Goal: Task Accomplishment & Management: Use online tool/utility

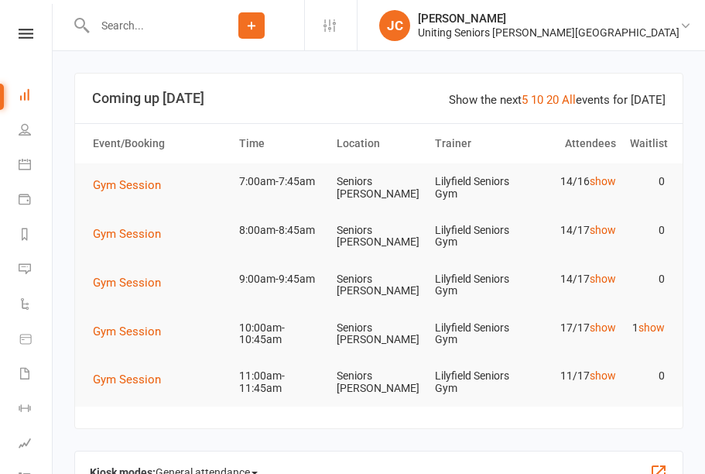
click at [148, 192] on button "Gym Session" at bounding box center [132, 185] width 79 height 19
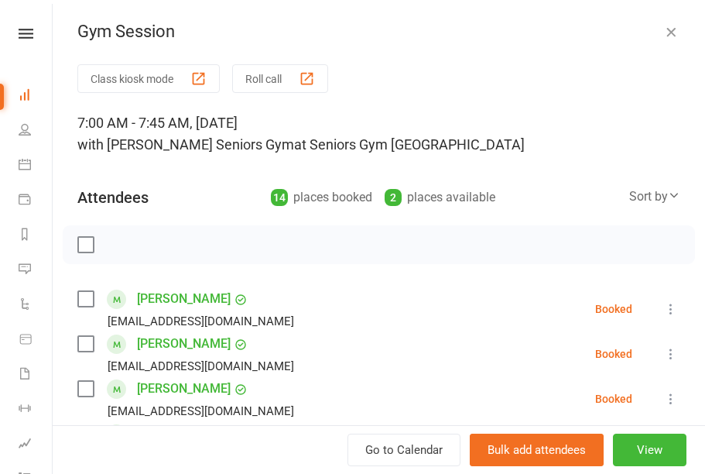
click at [205, 81] on div "button" at bounding box center [198, 78] width 16 height 16
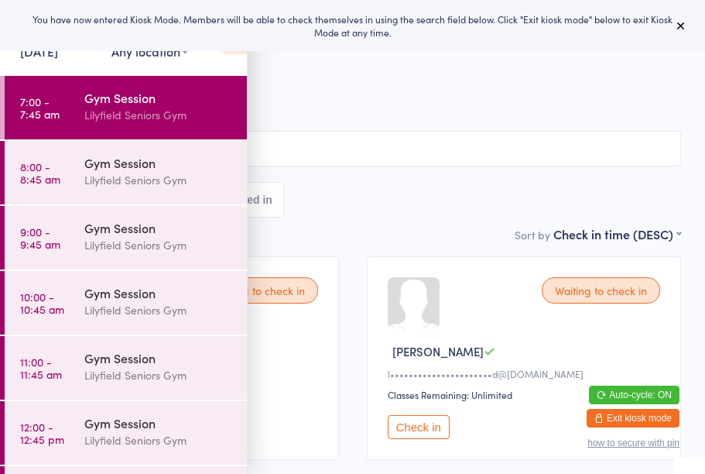
click at [689, 18] on button at bounding box center [681, 25] width 19 height 19
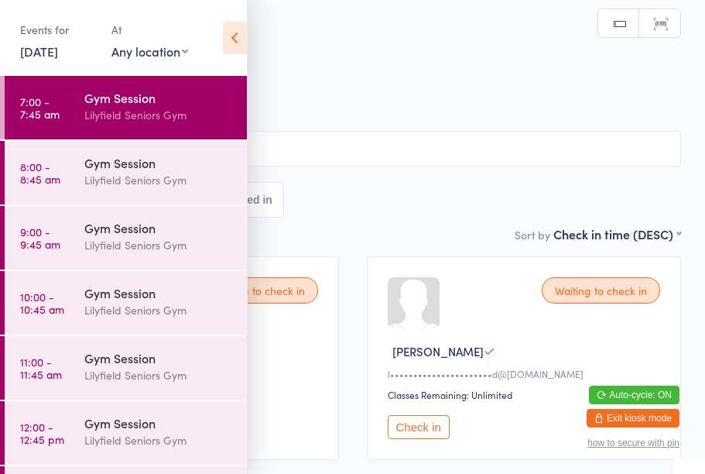
click at [238, 39] on icon at bounding box center [235, 38] width 24 height 32
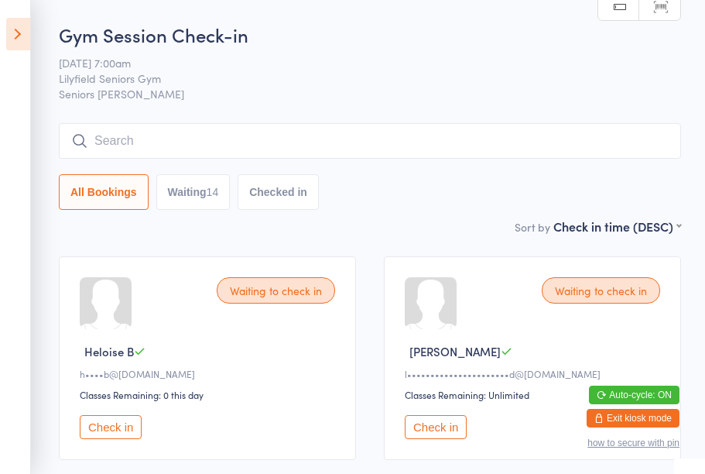
click at [115, 429] on button "Check in" at bounding box center [111, 427] width 62 height 24
click at [442, 436] on button "Check in" at bounding box center [436, 427] width 62 height 24
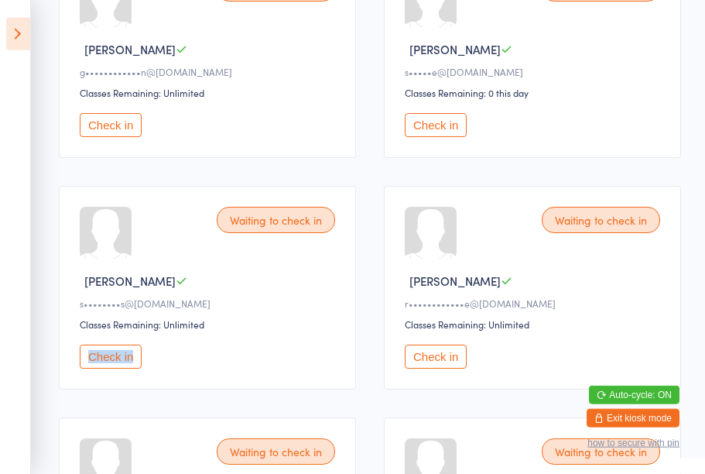
scroll to position [997, 0]
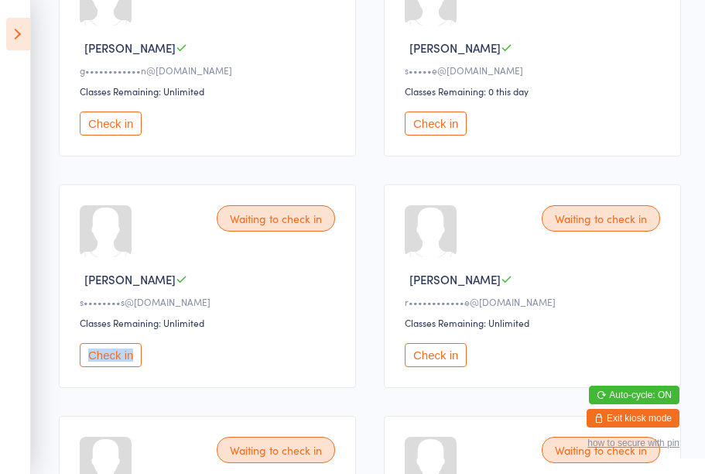
click at [303, 308] on div "s••••••••s@[DOMAIN_NAME]" at bounding box center [210, 301] width 260 height 13
click at [294, 284] on div "Waiting to check in [PERSON_NAME] S s••••••••s@[DOMAIN_NAME] Classes Remaining:…" at bounding box center [207, 286] width 297 height 204
click at [114, 367] on button "Check in" at bounding box center [111, 355] width 62 height 24
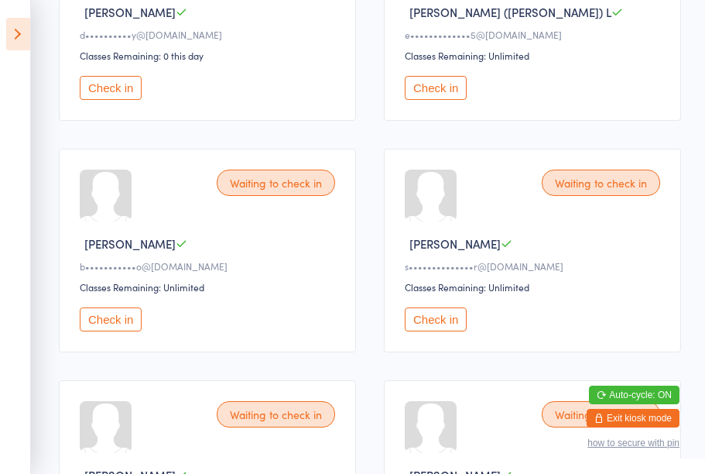
scroll to position [572, 0]
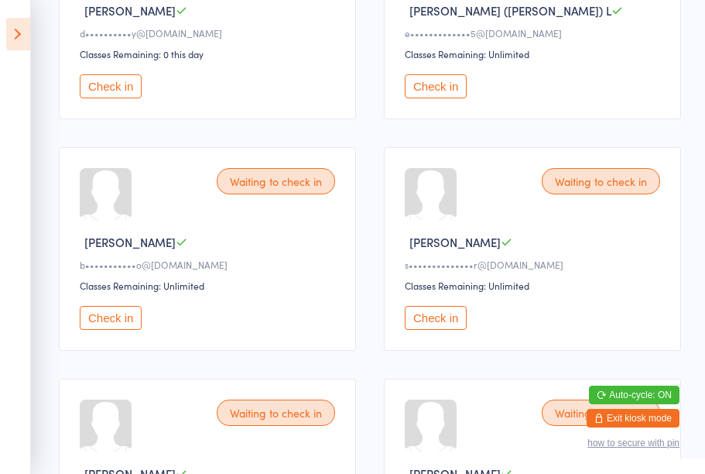
click at [434, 330] on button "Check in" at bounding box center [436, 318] width 62 height 24
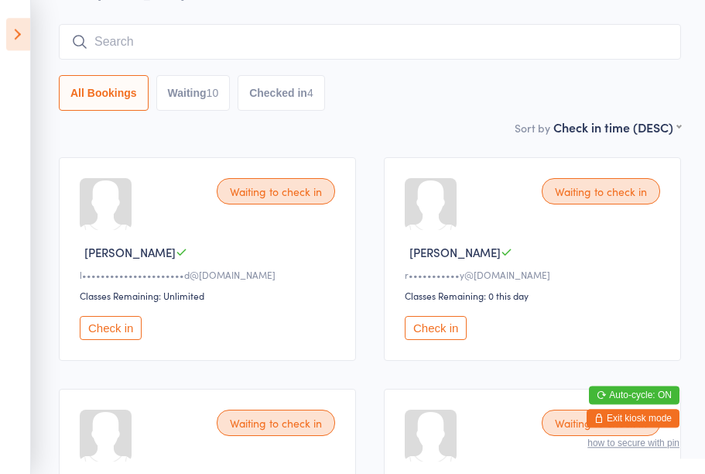
scroll to position [98, 0]
click at [125, 245] on div "Waiting to check in [PERSON_NAME] B l••••••••••••••••••••••d@[DOMAIN_NAME] Clas…" at bounding box center [207, 260] width 297 height 204
click at [122, 339] on button "Check in" at bounding box center [111, 328] width 62 height 24
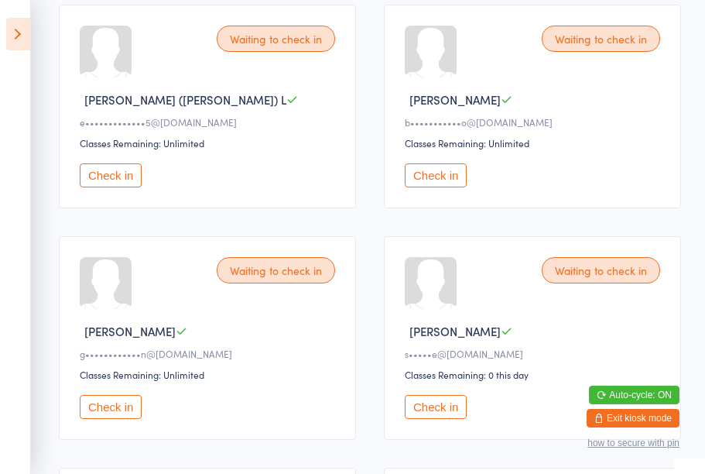
scroll to position [484, 0]
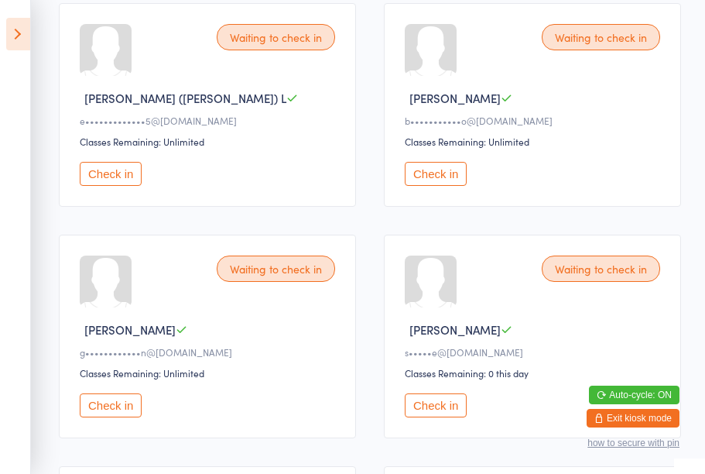
click at [112, 417] on button "Check in" at bounding box center [111, 405] width 62 height 24
click at [423, 417] on button "Check in" at bounding box center [436, 405] width 62 height 24
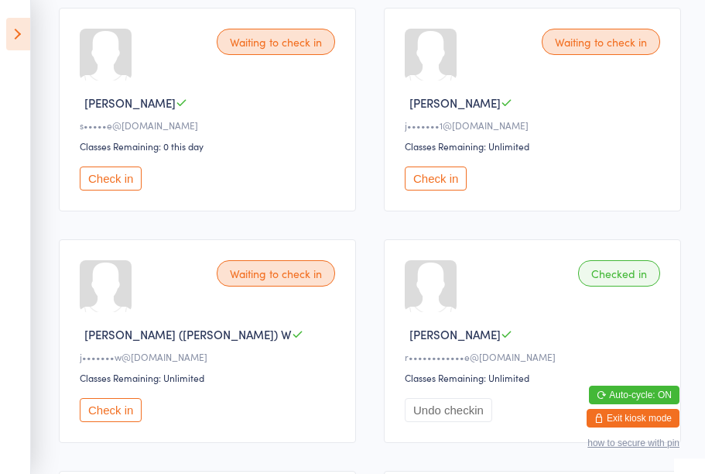
scroll to position [712, 0]
click at [108, 421] on button "Check in" at bounding box center [111, 409] width 62 height 24
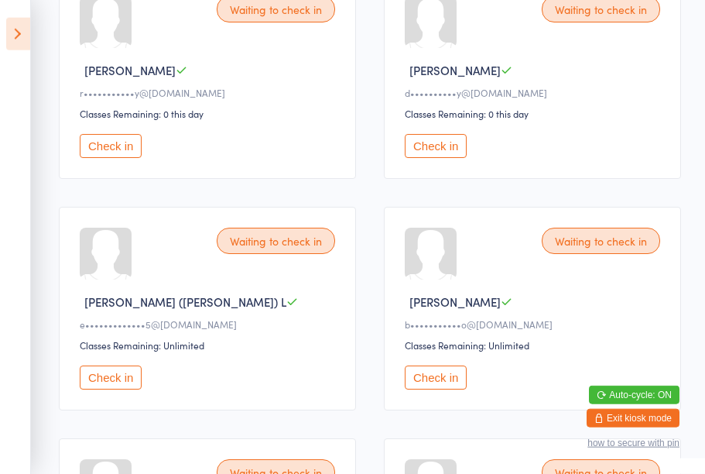
scroll to position [282, 0]
click at [450, 157] on button "Check in" at bounding box center [436, 145] width 62 height 24
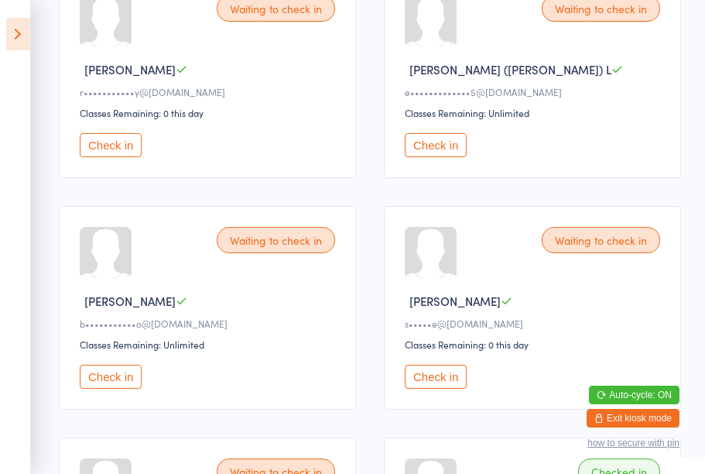
click at [115, 385] on button "Check in" at bounding box center [111, 376] width 62 height 24
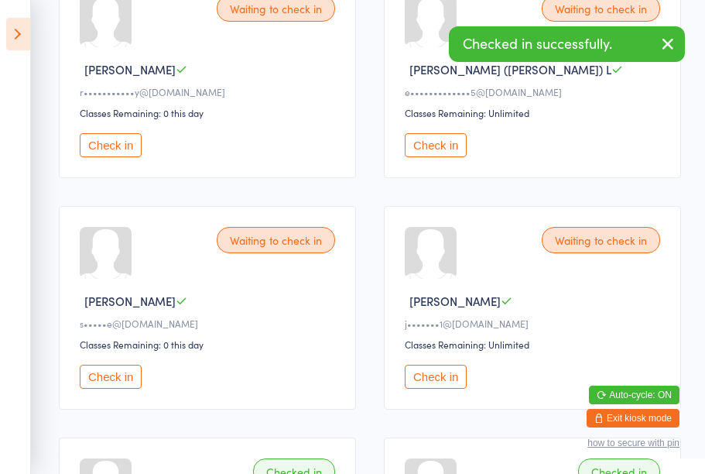
click at [118, 388] on button "Check in" at bounding box center [111, 376] width 62 height 24
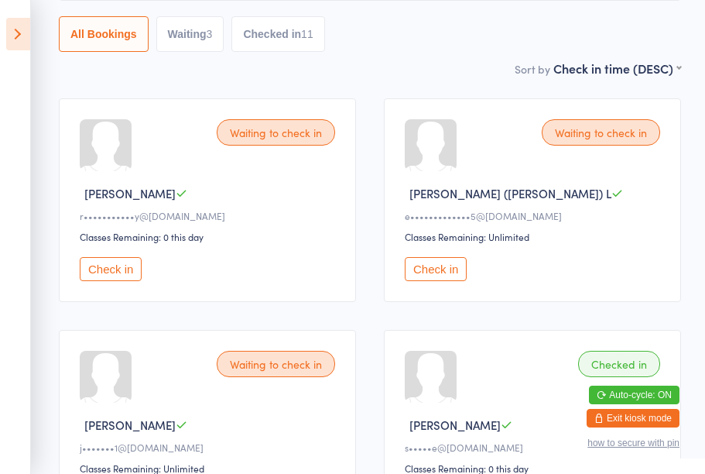
scroll to position [0, 0]
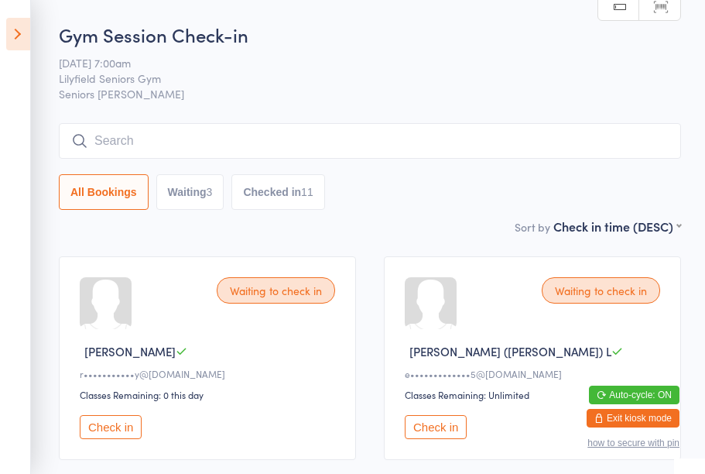
click at [16, 48] on icon at bounding box center [18, 34] width 24 height 32
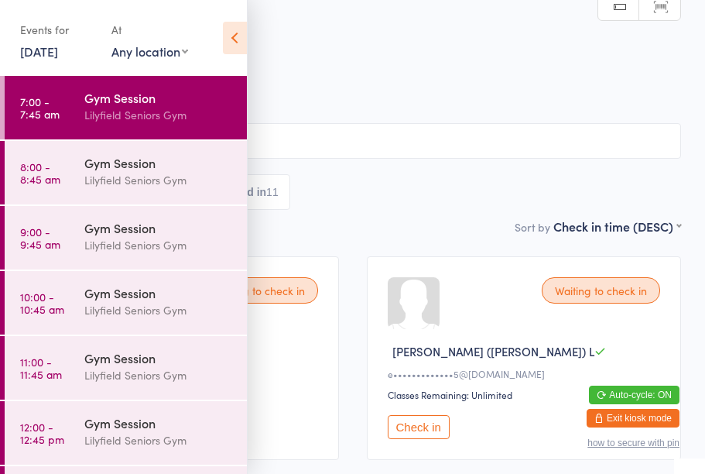
click at [166, 173] on div "Lilyfield Seniors Gym" at bounding box center [158, 180] width 149 height 18
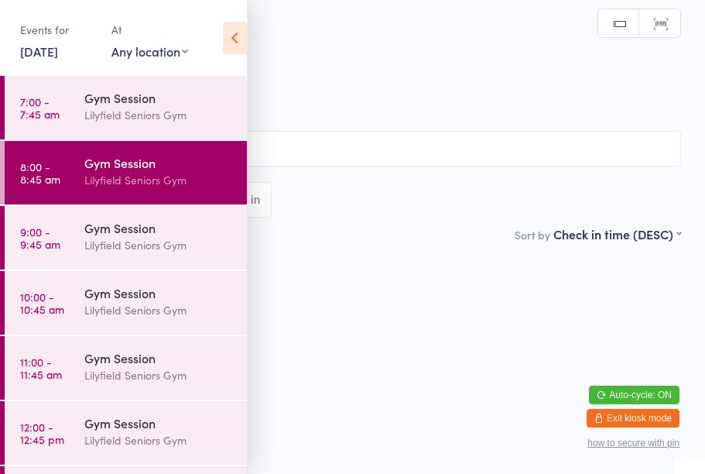
click at [238, 47] on icon at bounding box center [235, 38] width 24 height 32
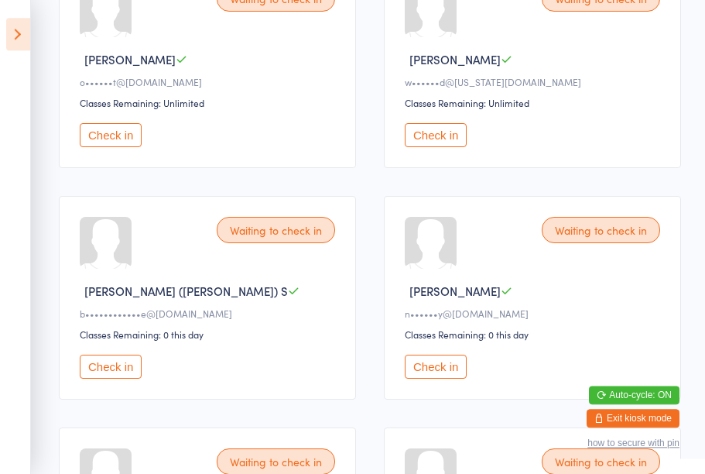
scroll to position [985, 0]
click at [432, 379] on button "Check in" at bounding box center [436, 367] width 62 height 24
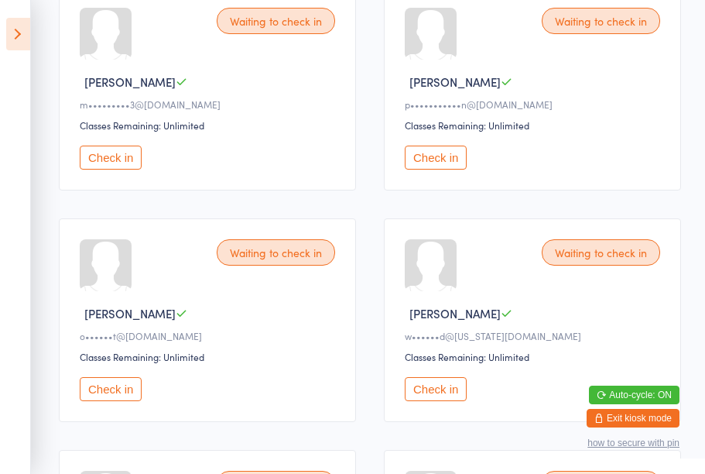
scroll to position [730, 0]
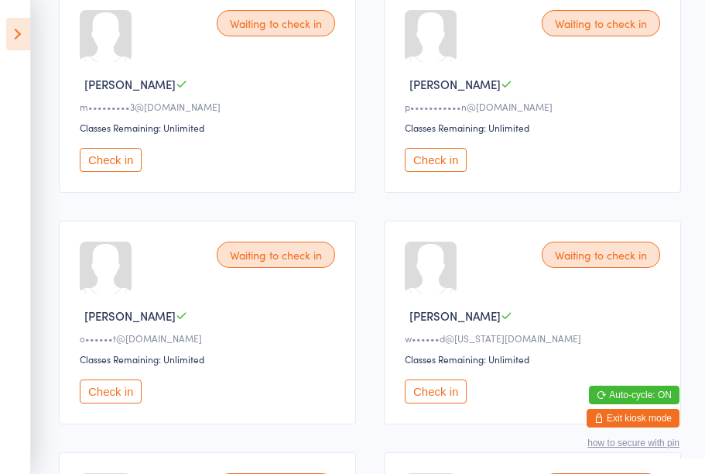
click at [444, 166] on button "Check in" at bounding box center [436, 160] width 62 height 24
click at [116, 172] on button "Check in" at bounding box center [111, 160] width 62 height 24
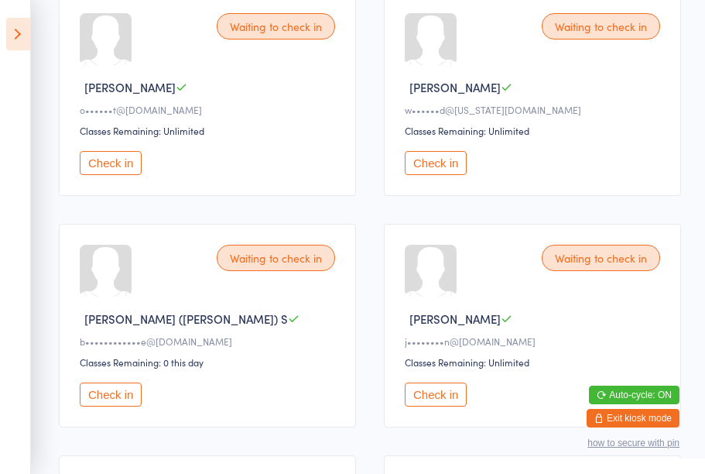
scroll to position [725, 0]
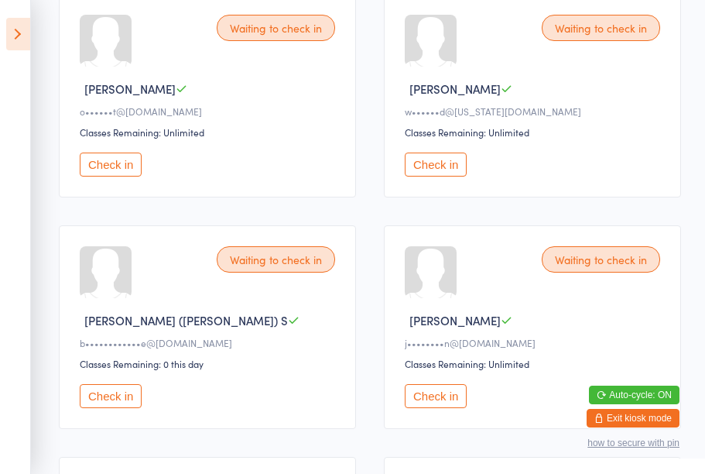
click at [603, 272] on div "Waiting to check in" at bounding box center [601, 259] width 118 height 26
click at [585, 272] on div "Waiting to check in" at bounding box center [601, 259] width 118 height 26
click at [440, 408] on button "Check in" at bounding box center [436, 396] width 62 height 24
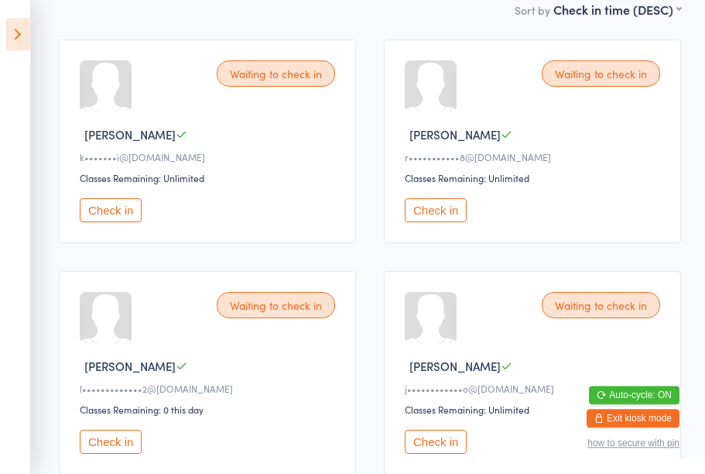
scroll to position [214, 0]
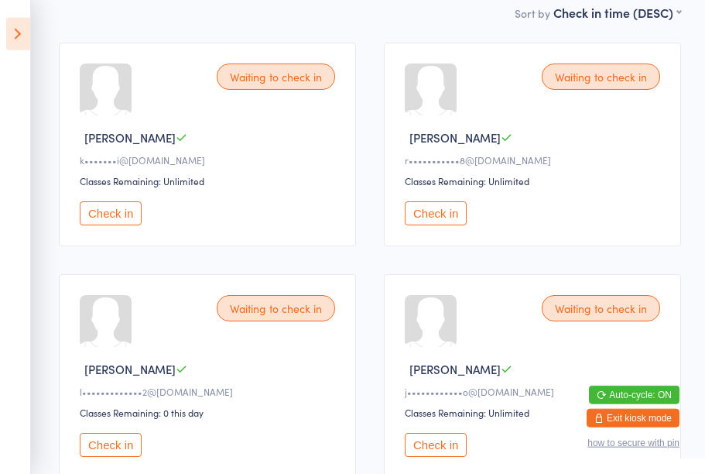
click at [445, 223] on button "Check in" at bounding box center [436, 213] width 62 height 24
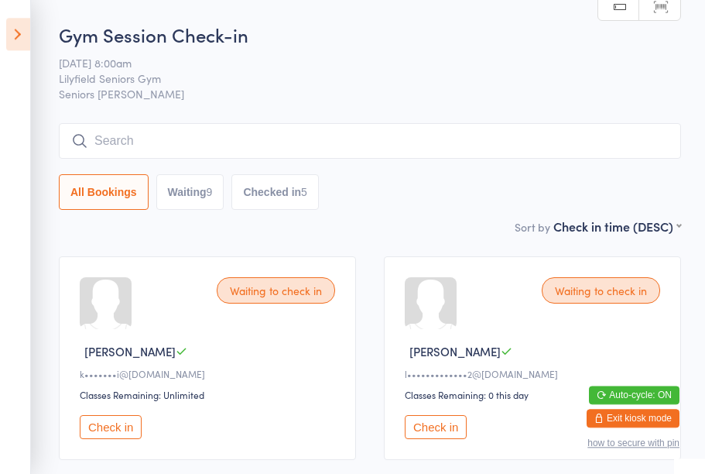
scroll to position [0, 0]
click at [77, 186] on button "All Bookings" at bounding box center [104, 192] width 90 height 36
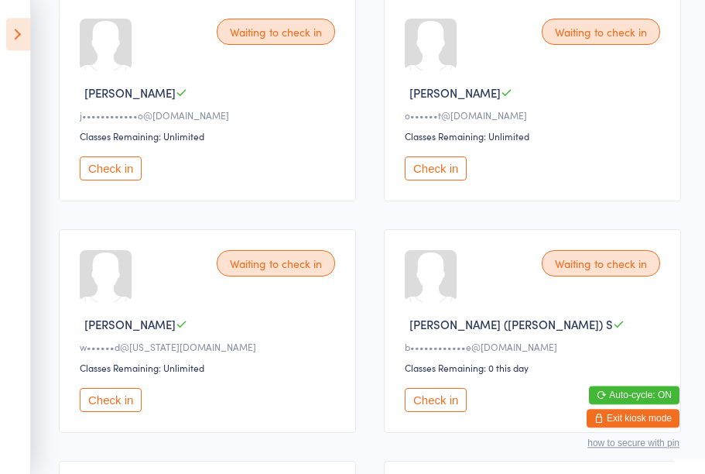
scroll to position [490, 0]
click at [431, 412] on button "Check in" at bounding box center [436, 400] width 62 height 24
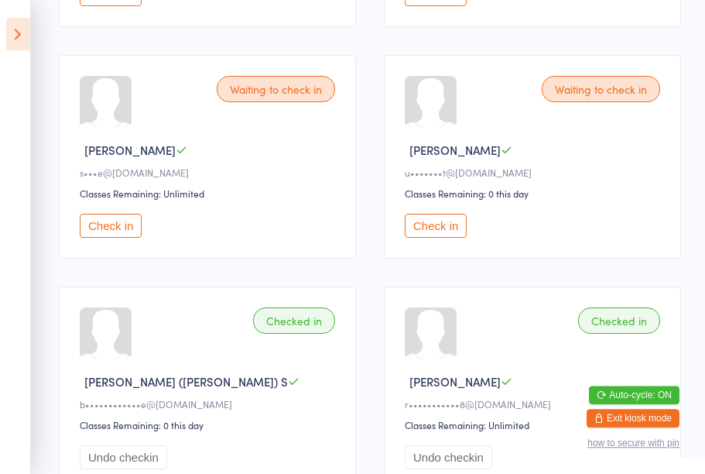
scroll to position [894, 0]
click at [434, 238] on button "Check in" at bounding box center [436, 226] width 62 height 24
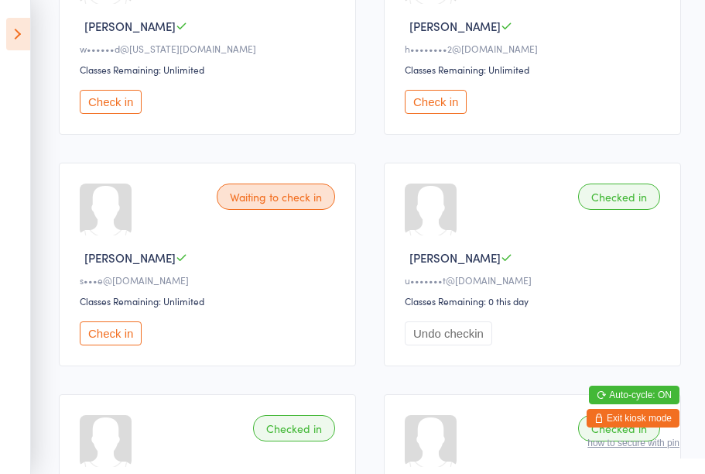
scroll to position [788, 0]
click at [125, 344] on button "Check in" at bounding box center [111, 332] width 62 height 24
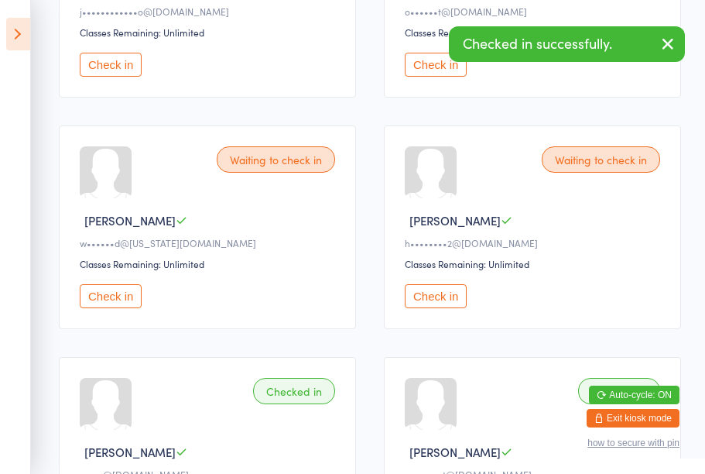
scroll to position [593, 0]
click at [596, 173] on div "Waiting to check in" at bounding box center [601, 160] width 118 height 26
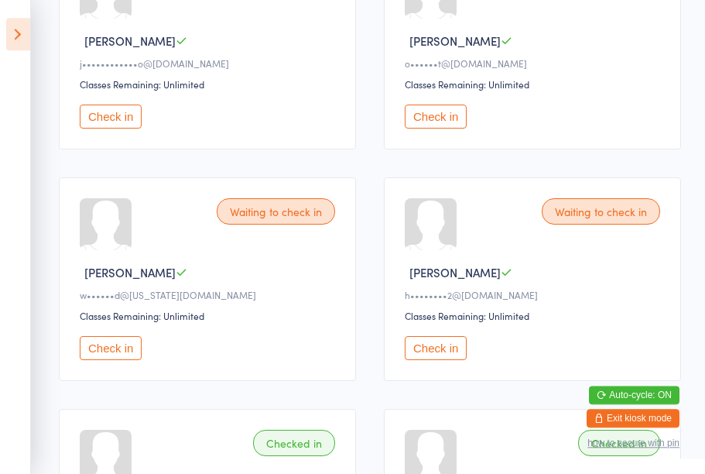
scroll to position [541, 0]
click at [7, 33] on icon at bounding box center [18, 34] width 24 height 32
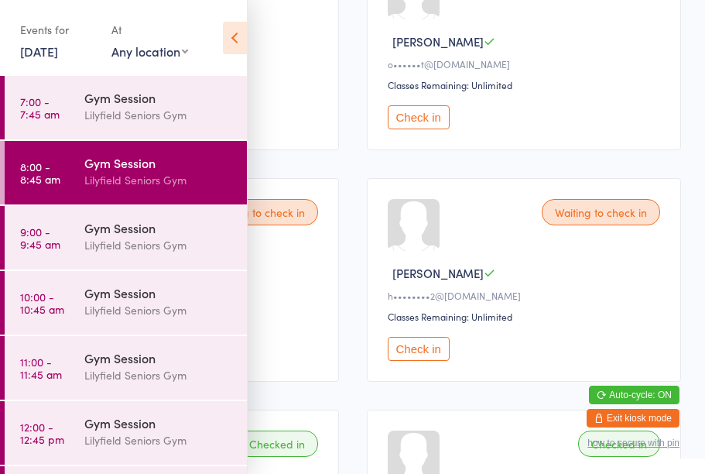
click at [32, 242] on time "9:00 - 9:45 am" at bounding box center [40, 237] width 40 height 25
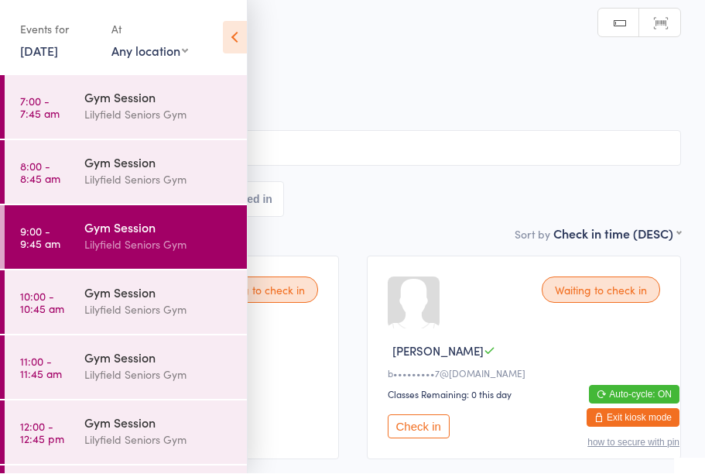
click at [218, 28] on div "Events for [DATE] [DATE] [DATE] Sun Mon Tue Wed Thu Fri Sat 31 27 28 29 30 31 0…" at bounding box center [123, 39] width 247 height 78
click at [224, 25] on icon at bounding box center [235, 38] width 24 height 32
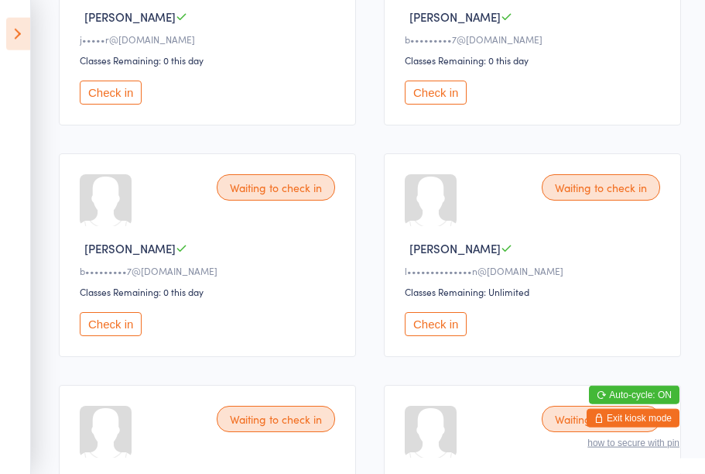
scroll to position [335, 0]
click at [439, 335] on button "Check in" at bounding box center [436, 323] width 62 height 24
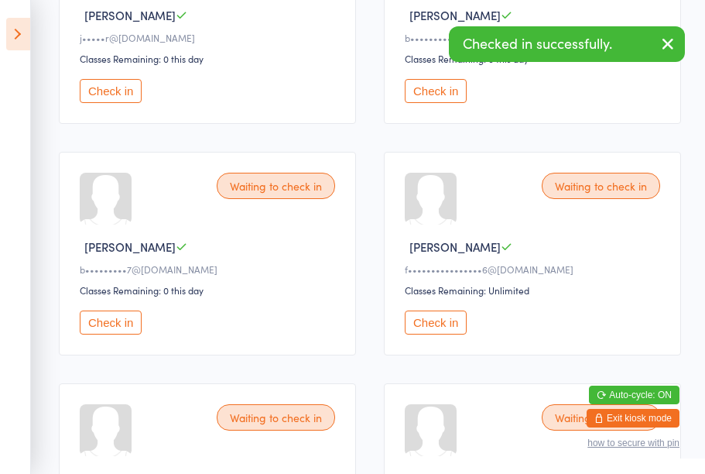
click at [456, 334] on button "Check in" at bounding box center [436, 322] width 62 height 24
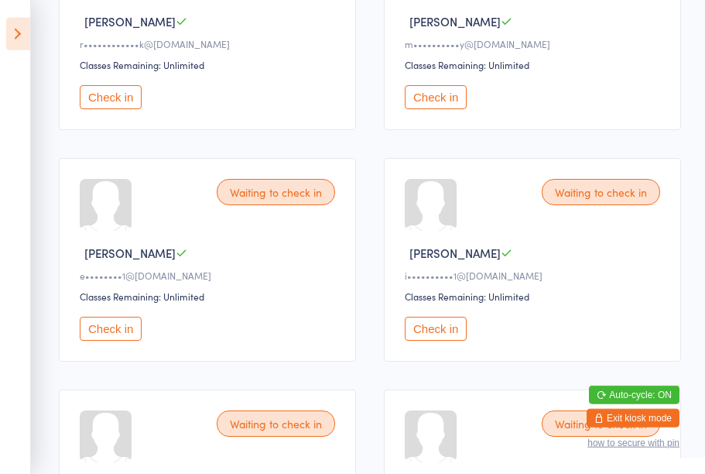
scroll to position [794, 0]
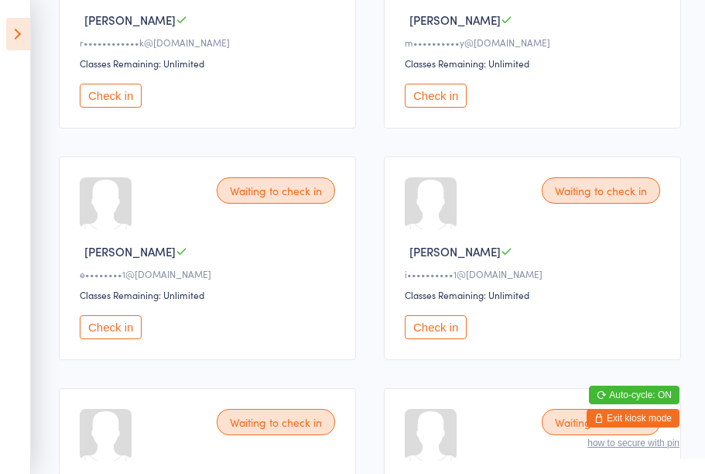
click at [108, 339] on button "Check in" at bounding box center [111, 327] width 62 height 24
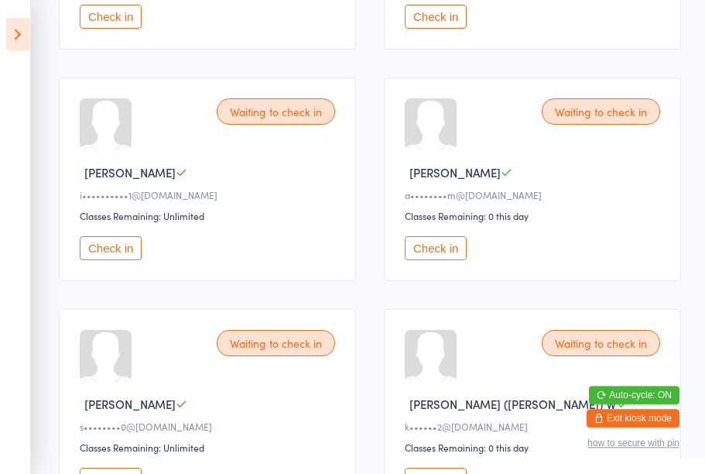
scroll to position [873, 0]
click at [441, 260] on button "Check in" at bounding box center [436, 248] width 62 height 24
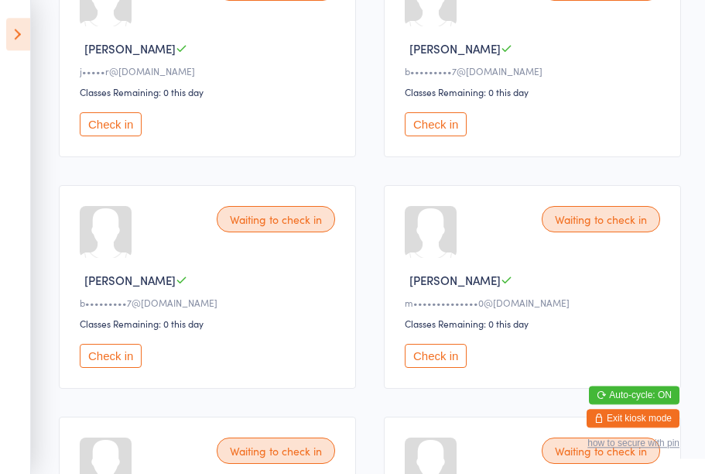
scroll to position [302, 0]
click at [110, 130] on button "Check in" at bounding box center [111, 125] width 62 height 24
click at [100, 137] on button "Check in" at bounding box center [111, 125] width 62 height 24
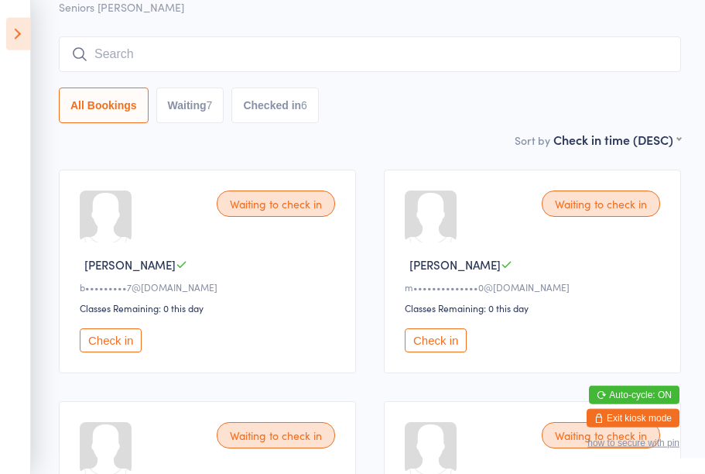
scroll to position [87, 0]
click at [108, 345] on button "Check in" at bounding box center [111, 339] width 62 height 24
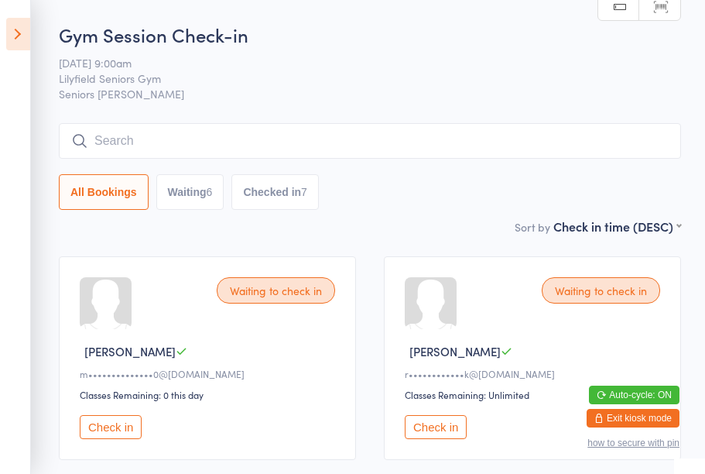
click at [122, 143] on input "search" at bounding box center [370, 141] width 622 height 36
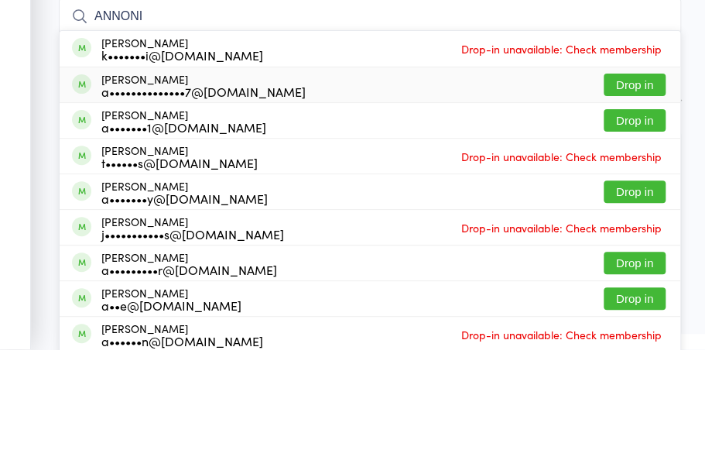
type input "ANNONI"
click at [209, 192] on div "[PERSON_NAME] a••••••••••••••7@[DOMAIN_NAME] Drop in" at bounding box center [370, 209] width 621 height 35
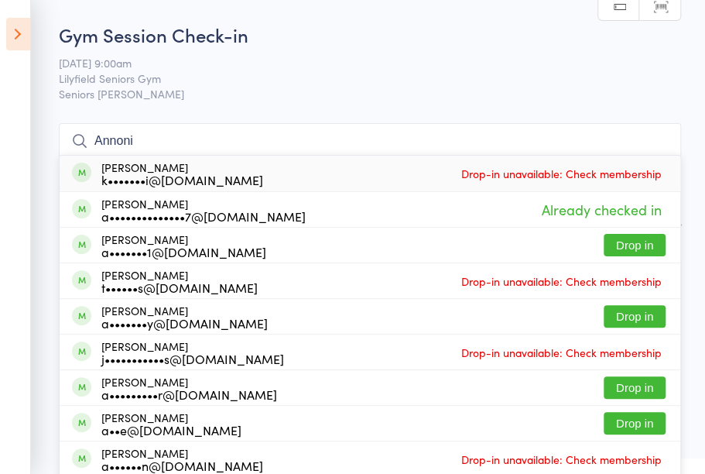
type input "Annoni"
click at [221, 185] on div "k•••••••i@[DOMAIN_NAME]" at bounding box center [182, 179] width 162 height 12
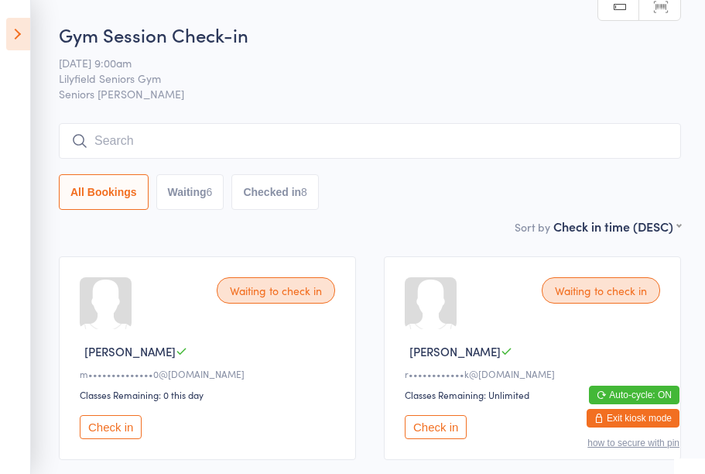
click at [106, 147] on input "search" at bounding box center [370, 141] width 622 height 36
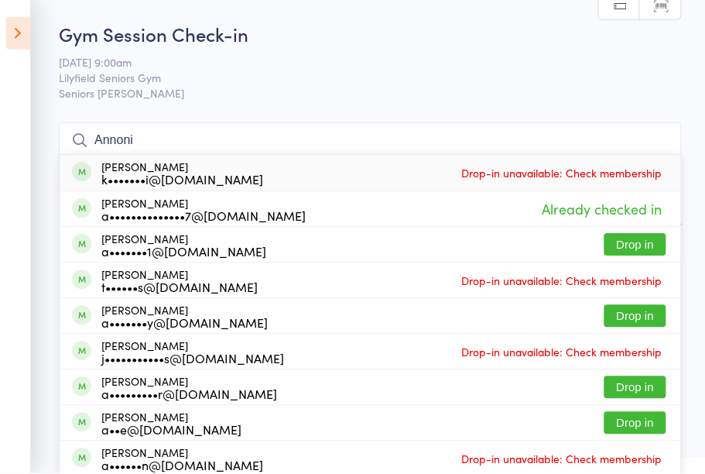
type input "Annoni"
click at [196, 181] on div "k•••••••i@[DOMAIN_NAME]" at bounding box center [182, 179] width 162 height 12
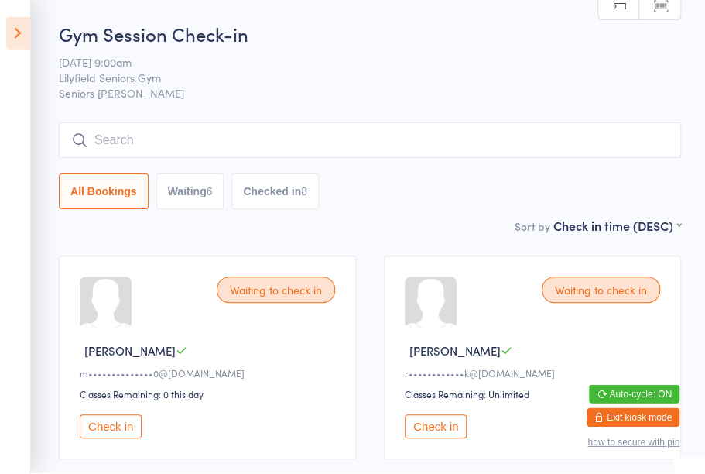
click at [378, 82] on span "Lilyfield Seniors Gym" at bounding box center [358, 77] width 598 height 15
click at [27, 29] on icon at bounding box center [18, 34] width 24 height 32
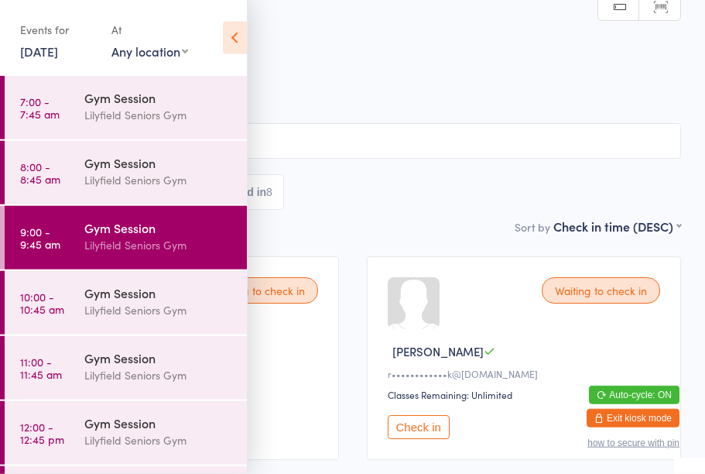
click at [235, 27] on icon at bounding box center [235, 38] width 24 height 32
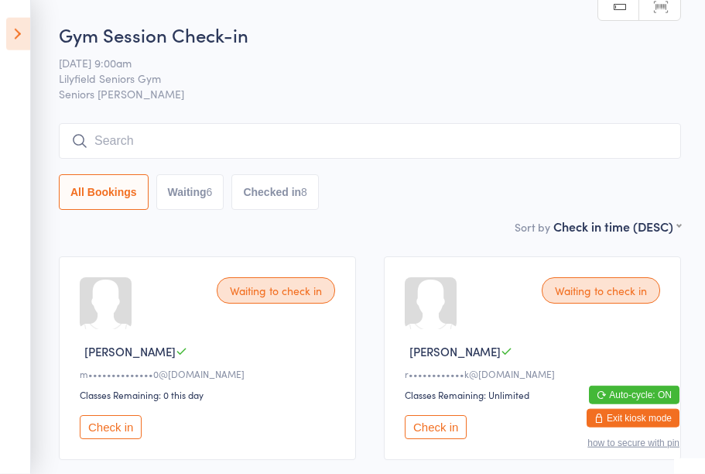
click at [13, 46] on icon at bounding box center [18, 34] width 24 height 32
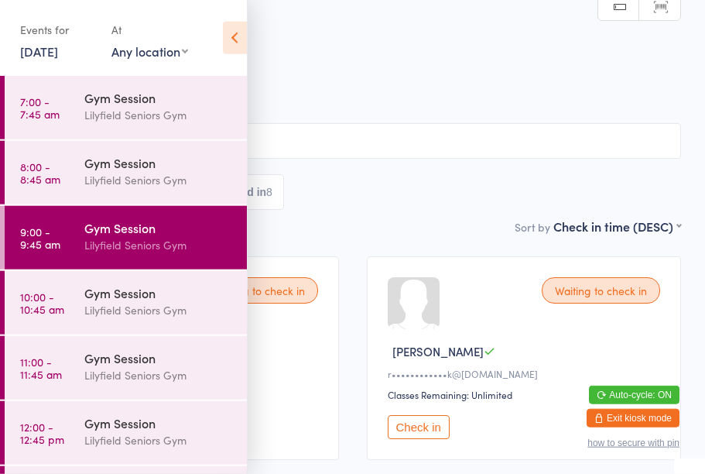
click at [150, 171] on div "Gym Session" at bounding box center [158, 162] width 149 height 17
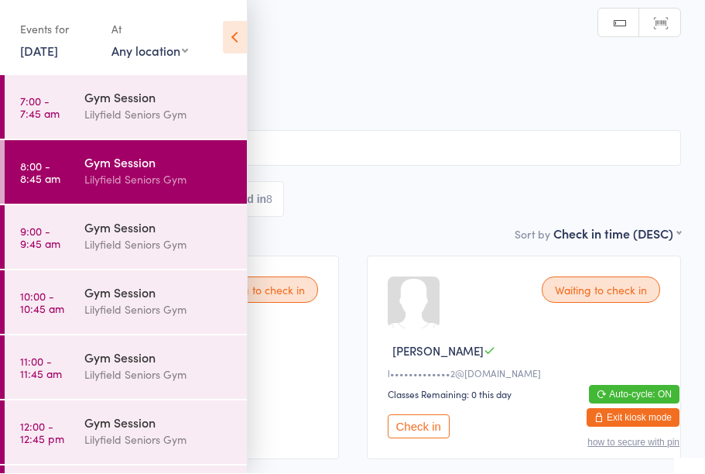
click at [229, 22] on icon at bounding box center [235, 38] width 24 height 32
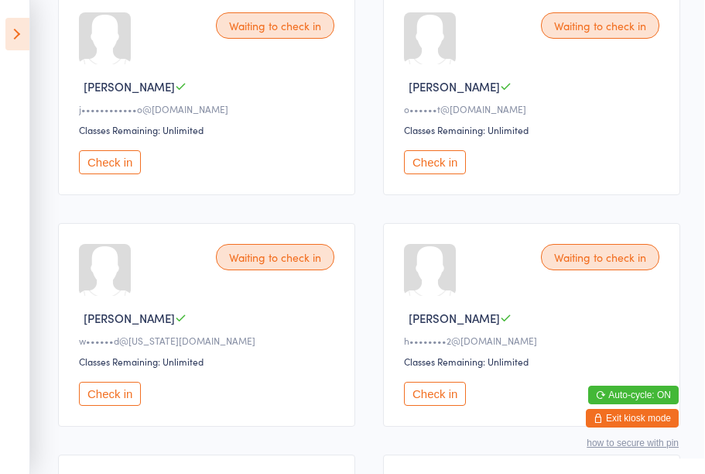
scroll to position [496, 0]
click at [546, 270] on div "Waiting to check in" at bounding box center [601, 257] width 118 height 26
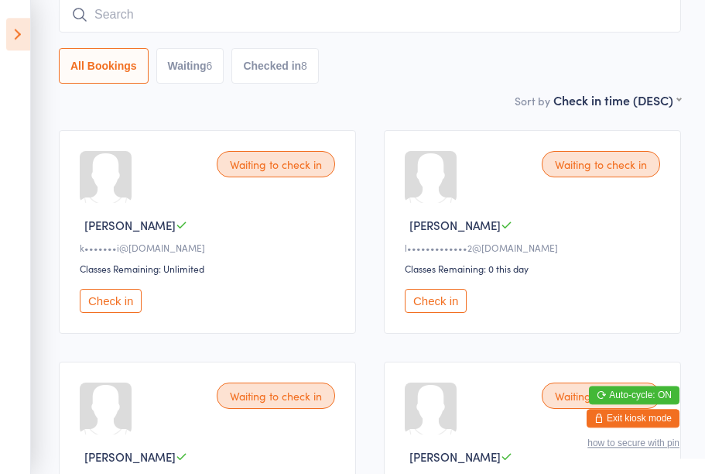
scroll to position [0, 0]
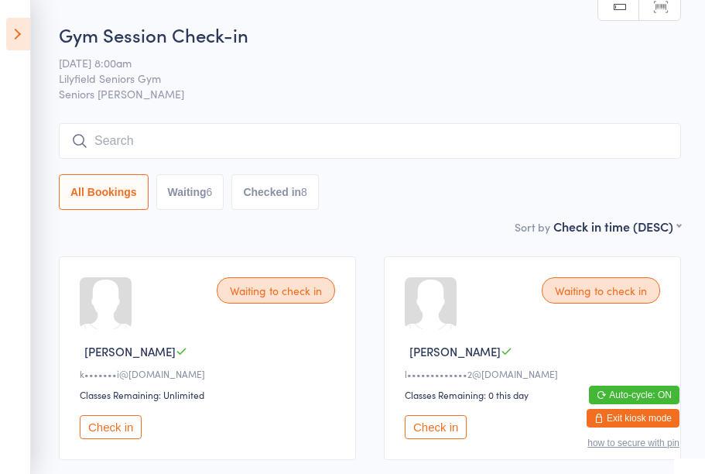
click at [7, 36] on icon at bounding box center [18, 34] width 24 height 32
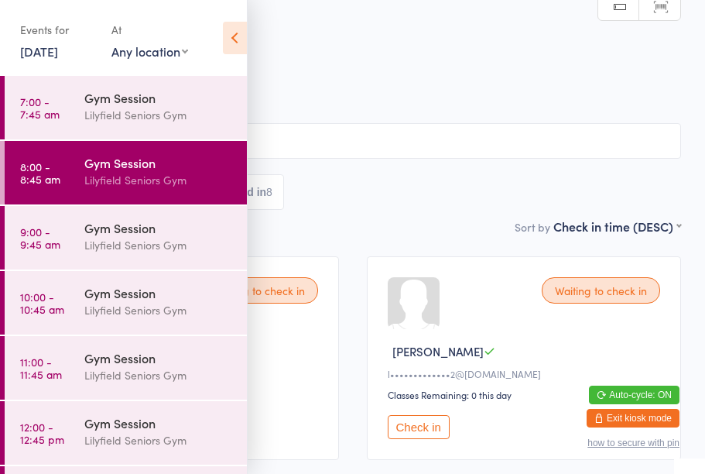
click at [114, 251] on div "Lilyfield Seniors Gym" at bounding box center [158, 245] width 149 height 18
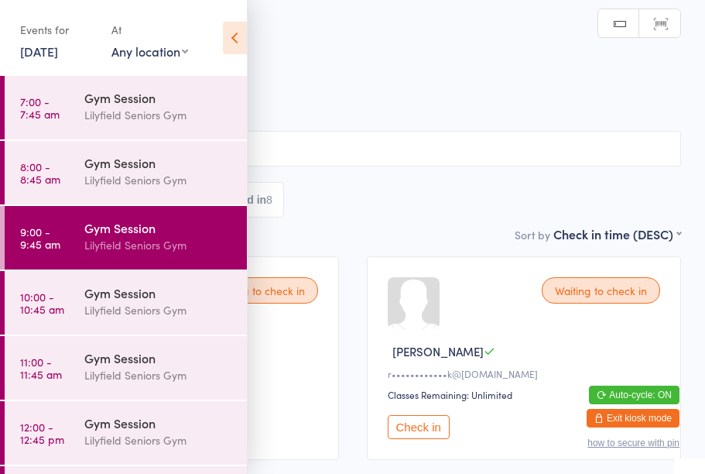
click at [231, 38] on icon at bounding box center [235, 38] width 24 height 32
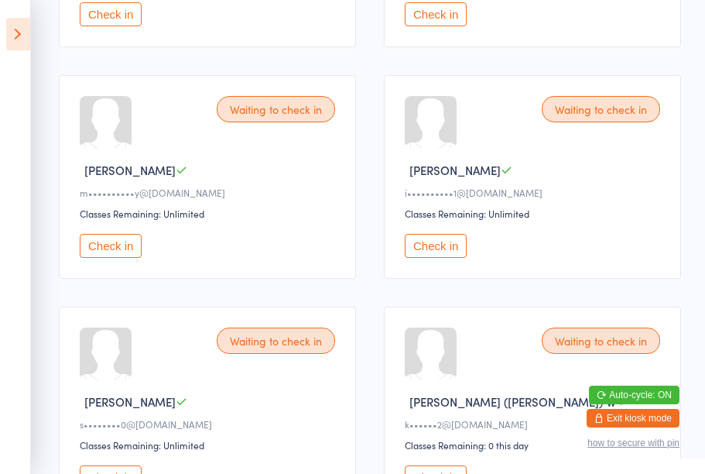
scroll to position [413, 0]
click at [120, 257] on button "Check in" at bounding box center [111, 245] width 62 height 24
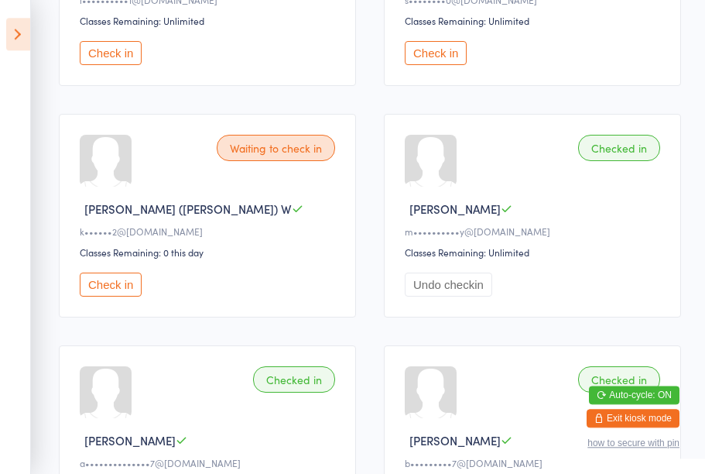
scroll to position [605, 0]
click at [21, 32] on icon at bounding box center [18, 34] width 24 height 32
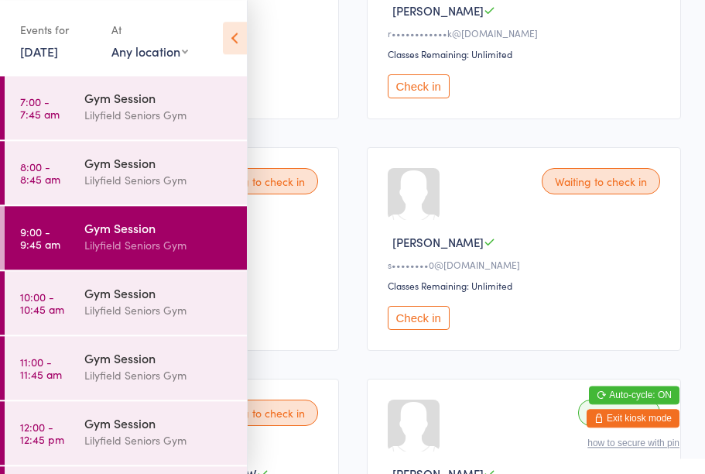
scroll to position [340, 0]
click at [191, 22] on div "Events for [DATE] [DATE] [DATE] Sun Mon Tue Wed Thu Fri Sat 31 27 28 29 30 31 0…" at bounding box center [123, 39] width 247 height 78
click at [225, 106] on div "Gym Session" at bounding box center [158, 97] width 149 height 17
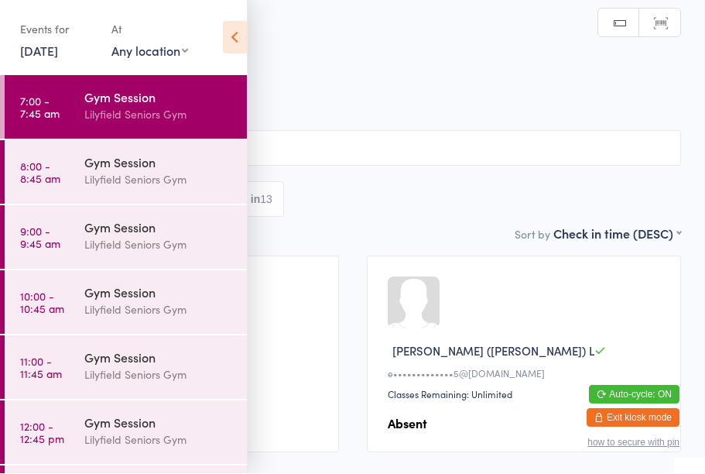
click at [190, 26] on div "Events for [DATE] [DATE] [DATE] Sun Mon Tue Wed Thu Fri Sat 31 27 28 29 30 31 0…" at bounding box center [123, 39] width 247 height 78
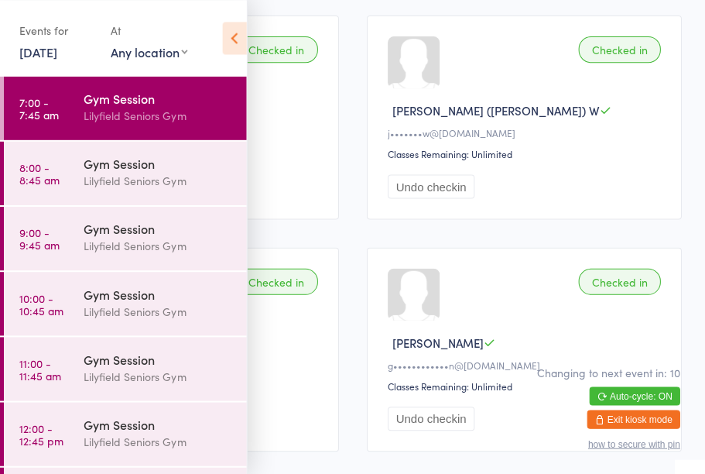
scroll to position [696, 0]
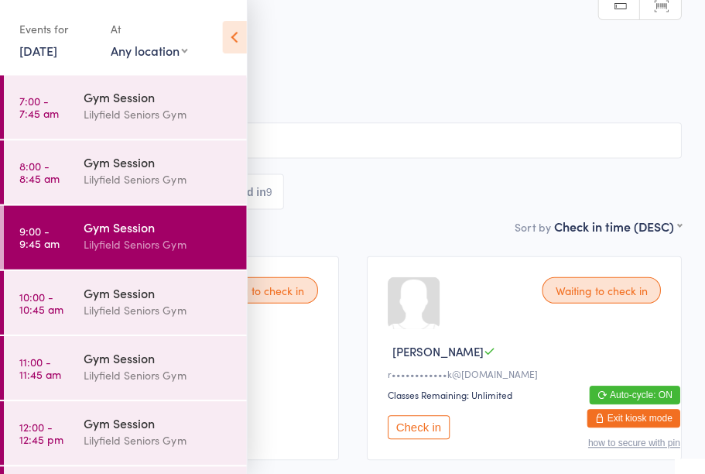
click at [142, 238] on div "Lilyfield Seniors Gym" at bounding box center [158, 245] width 149 height 18
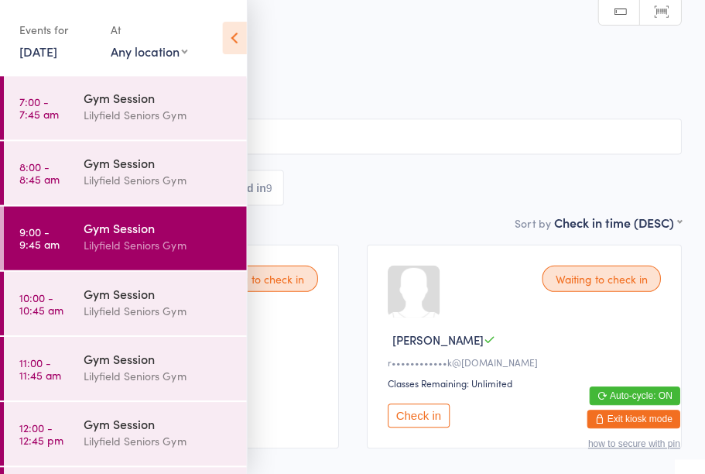
scroll to position [15, 0]
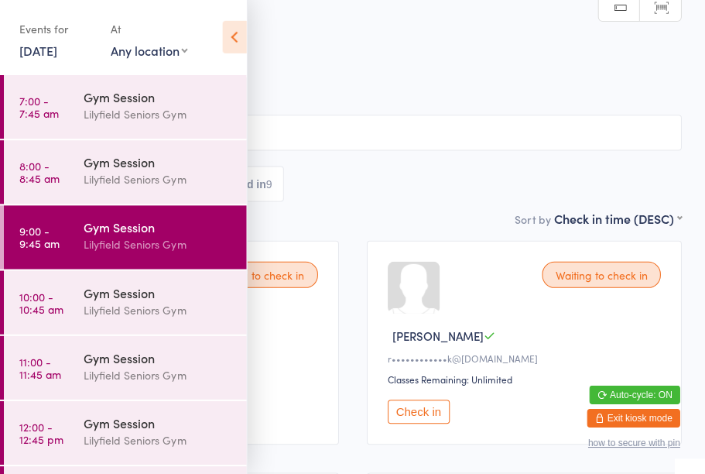
click at [237, 36] on icon at bounding box center [235, 38] width 24 height 32
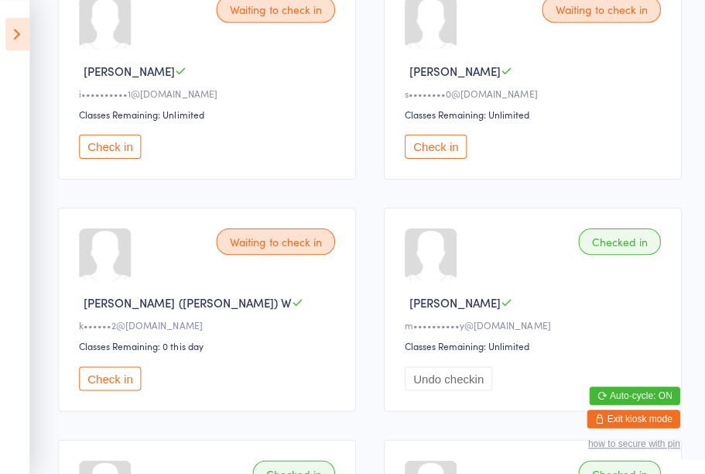
scroll to position [512, 0]
click at [113, 389] on button "Check in" at bounding box center [111, 377] width 62 height 24
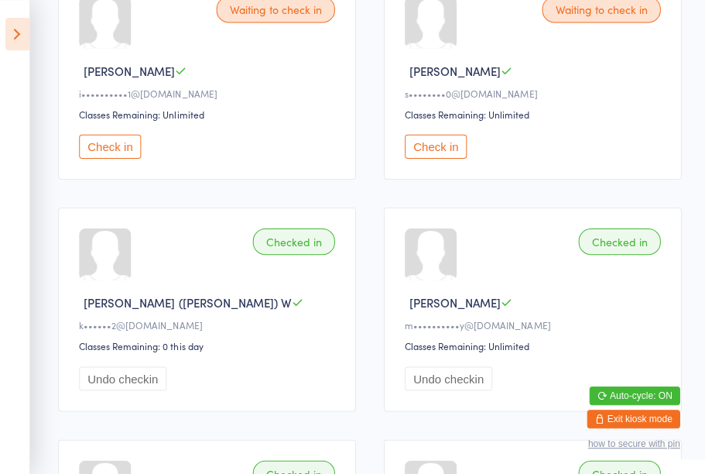
click at [443, 157] on button "Check in" at bounding box center [436, 146] width 62 height 24
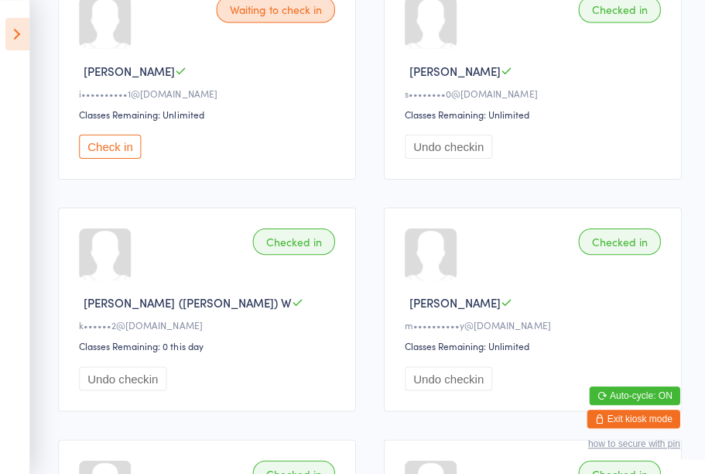
click at [119, 158] on button "Check in" at bounding box center [111, 146] width 62 height 24
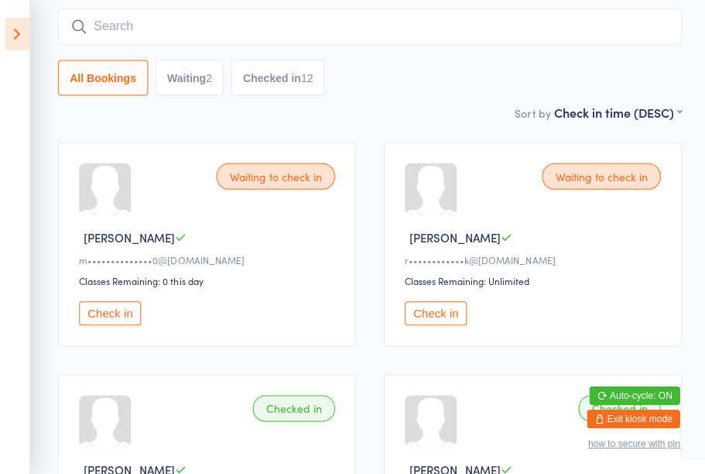
scroll to position [111, 0]
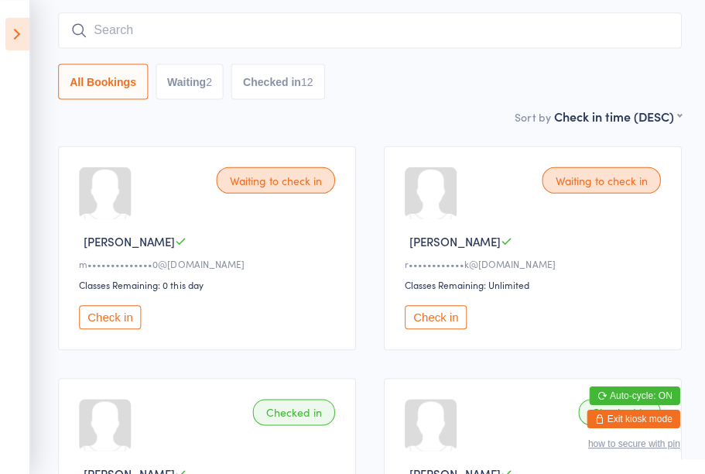
click at [112, 326] on button "Check in" at bounding box center [111, 316] width 62 height 24
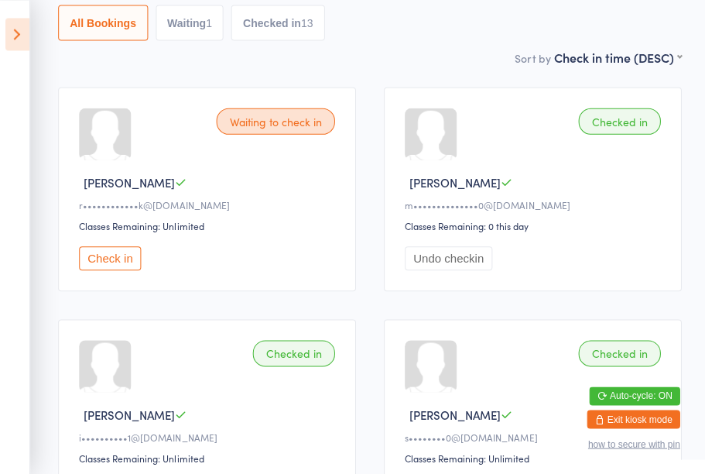
scroll to position [169, 0]
click at [15, 29] on icon at bounding box center [18, 34] width 24 height 32
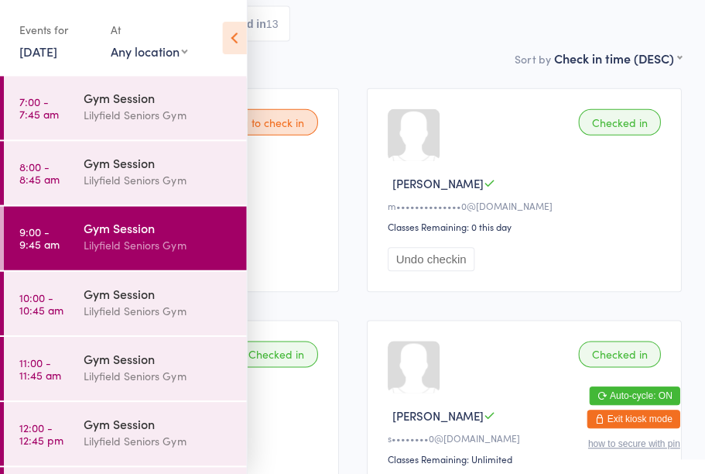
click at [108, 293] on div "Gym Session" at bounding box center [158, 292] width 149 height 17
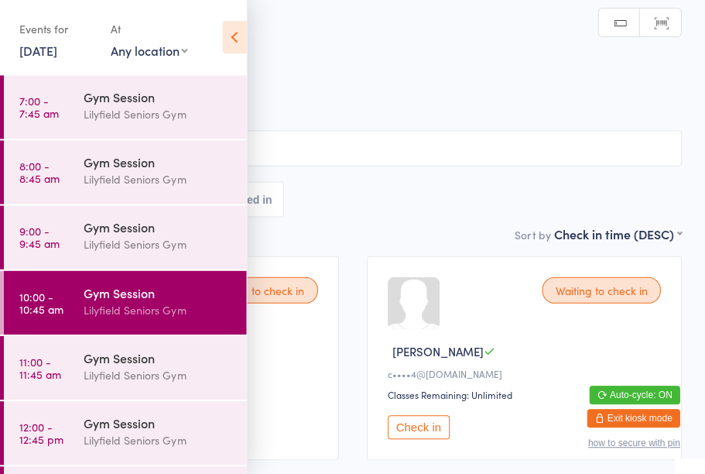
click at [238, 32] on icon at bounding box center [235, 38] width 24 height 32
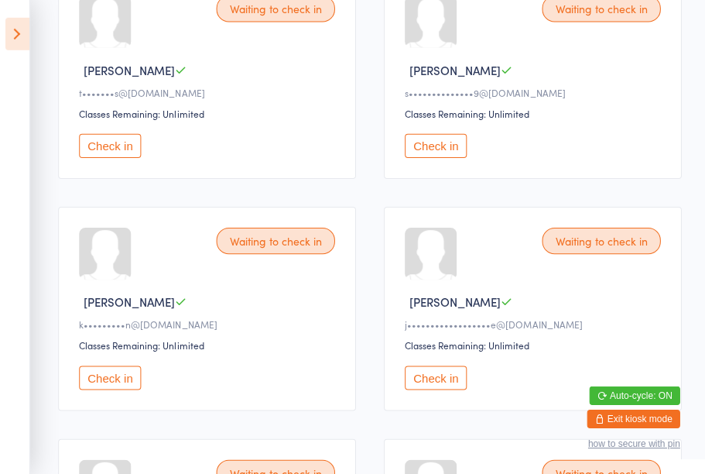
scroll to position [512, 0]
click at [429, 386] on button "Check in" at bounding box center [436, 377] width 62 height 24
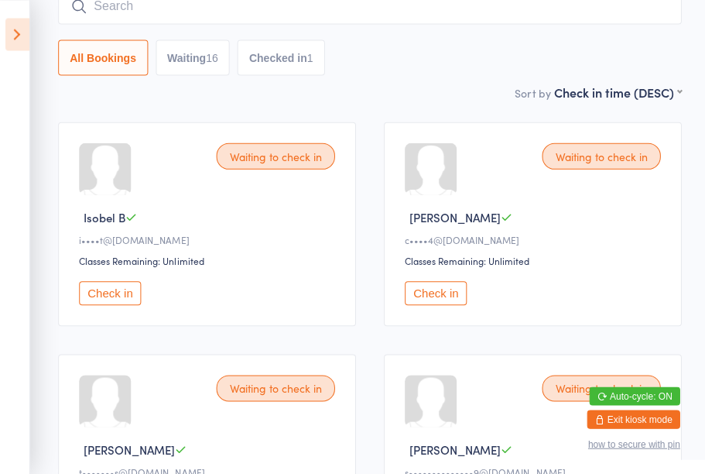
scroll to position [134, 0]
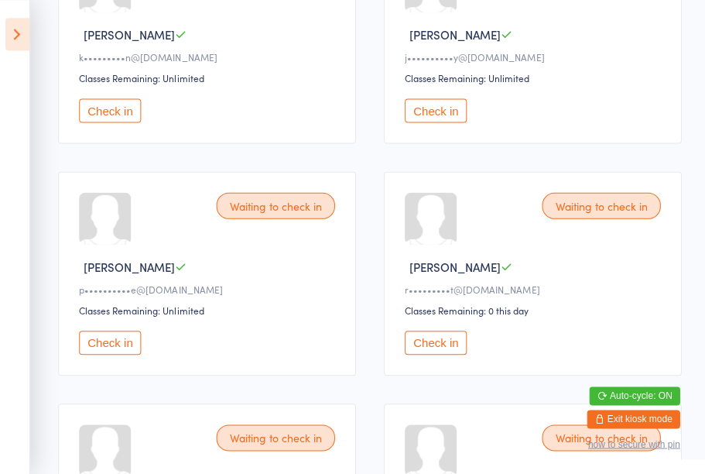
click at [424, 354] on button "Check in" at bounding box center [436, 342] width 62 height 24
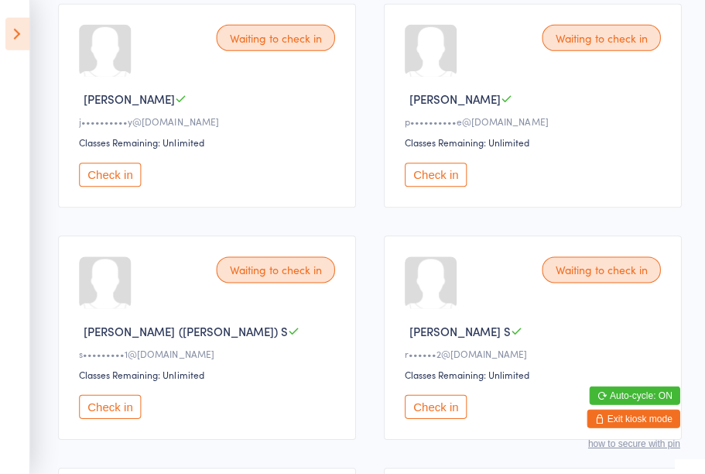
scroll to position [946, 0]
click at [102, 418] on button "Check in" at bounding box center [111, 406] width 62 height 24
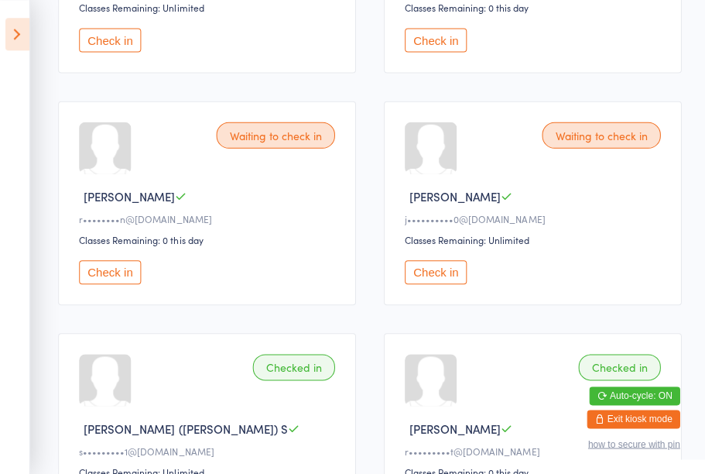
scroll to position [1544, 0]
click at [444, 283] on button "Check in" at bounding box center [436, 271] width 62 height 24
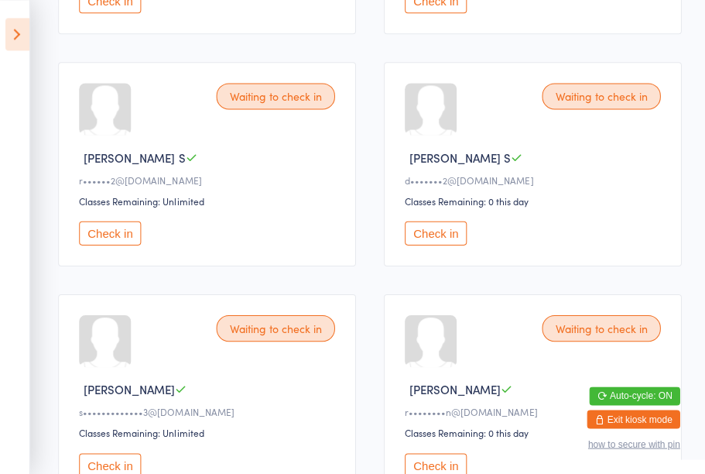
scroll to position [1119, 0]
click at [111, 245] on button "Check in" at bounding box center [111, 233] width 62 height 24
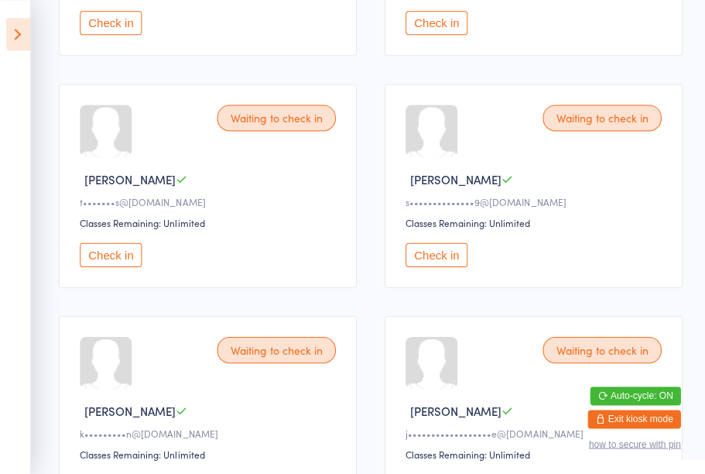
scroll to position [402, 0]
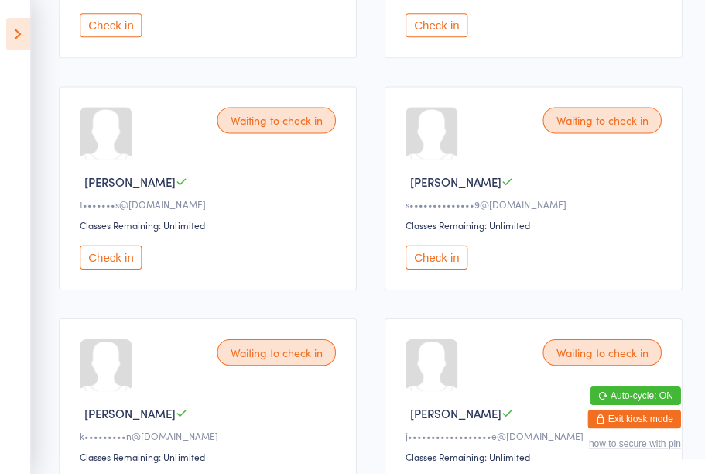
click at [125, 269] on button "Check in" at bounding box center [111, 257] width 62 height 24
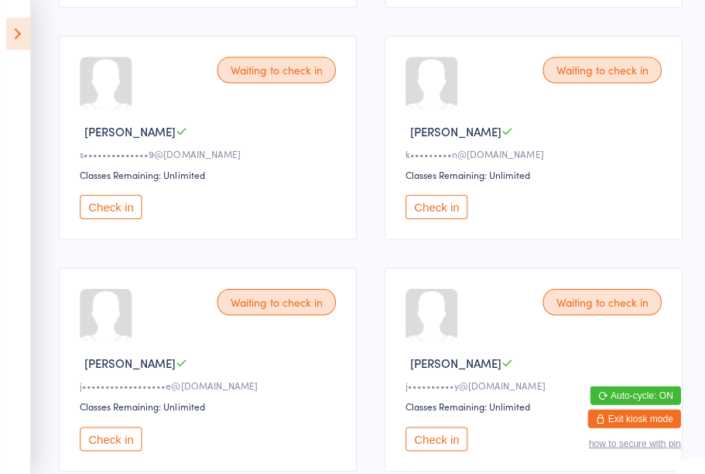
scroll to position [451, 0]
click at [118, 217] on button "Check in" at bounding box center [111, 207] width 62 height 24
click at [435, 450] on button "Check in" at bounding box center [436, 438] width 62 height 24
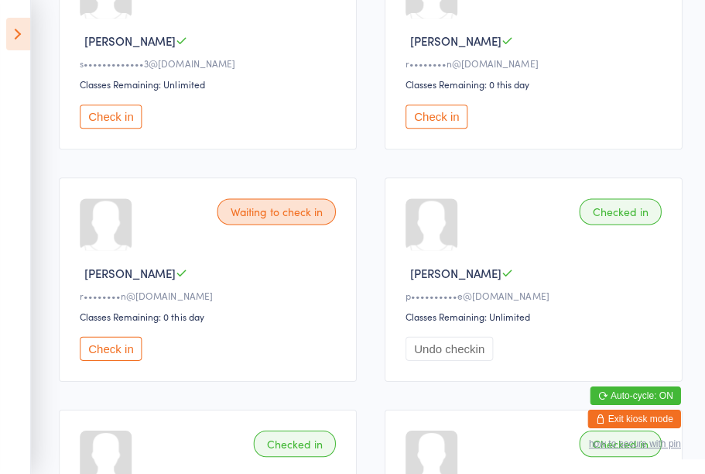
scroll to position [1004, 0]
click at [424, 128] on button "Check in" at bounding box center [436, 116] width 62 height 24
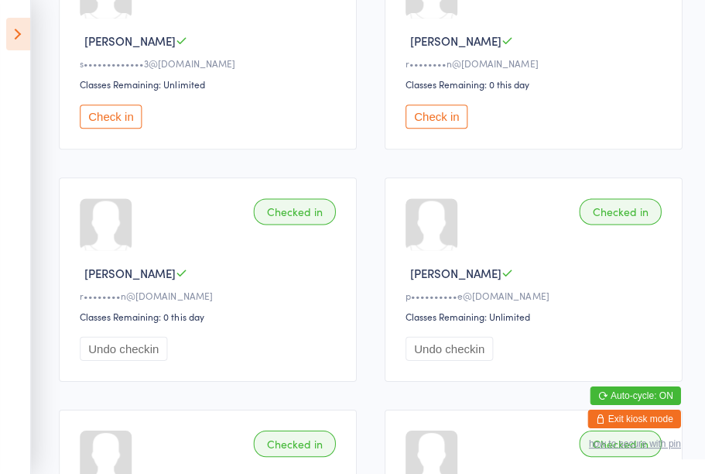
click at [433, 128] on button "Check in" at bounding box center [436, 116] width 62 height 24
click at [104, 128] on button "Check in" at bounding box center [111, 116] width 62 height 24
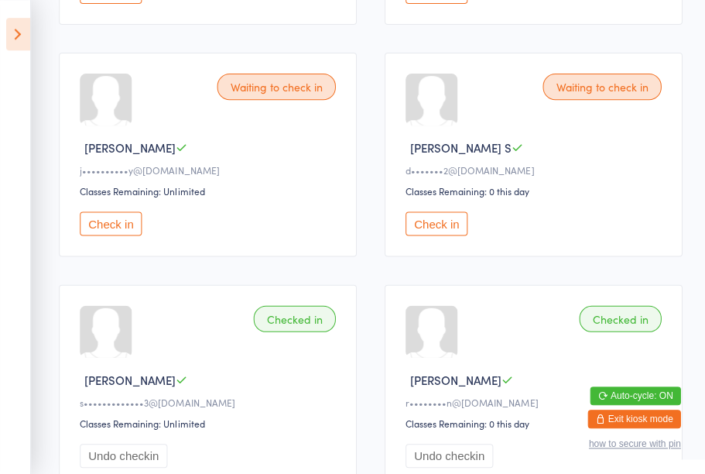
scroll to position [666, 0]
click at [435, 235] on button "Check in" at bounding box center [436, 223] width 62 height 24
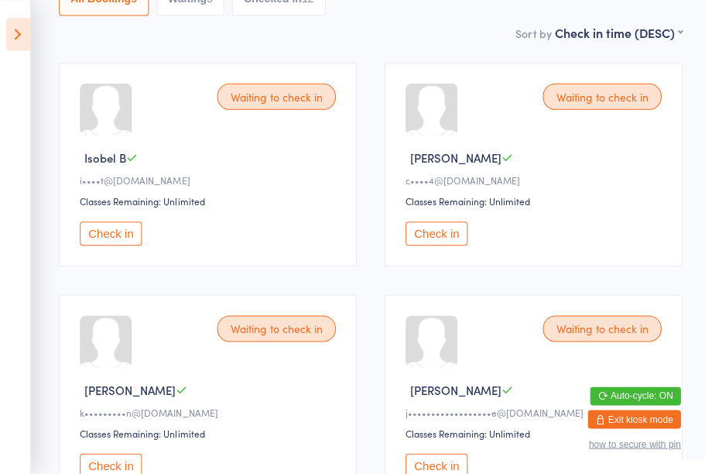
scroll to position [193, 0]
click at [132, 240] on button "Check in" at bounding box center [111, 233] width 62 height 24
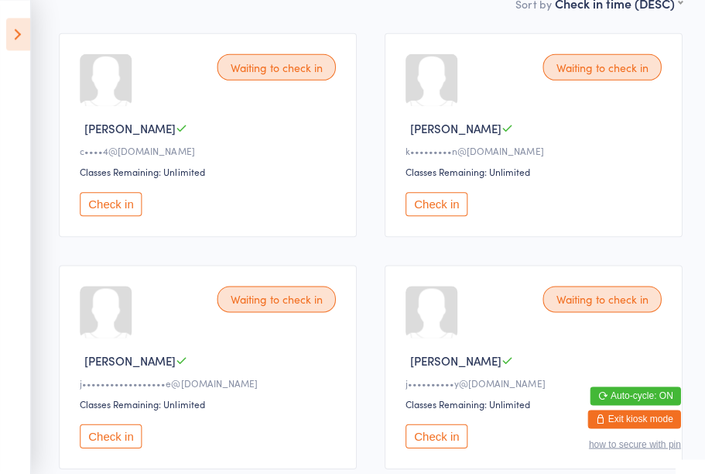
scroll to position [224, 0]
click at [443, 446] on button "Check in" at bounding box center [436, 434] width 62 height 24
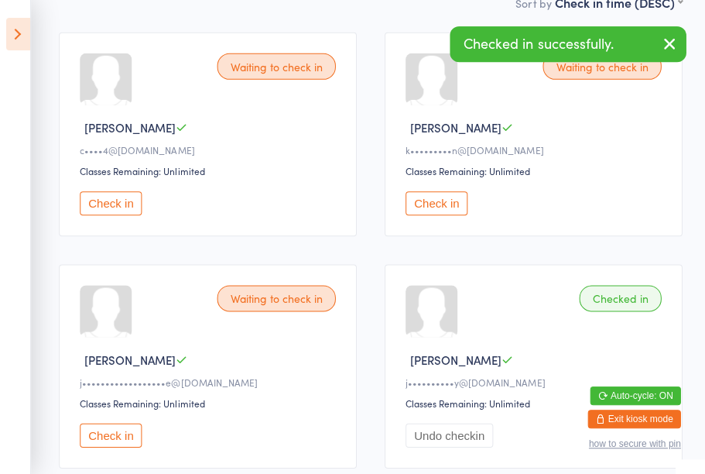
click at [621, 310] on div "Checked in" at bounding box center [619, 298] width 82 height 26
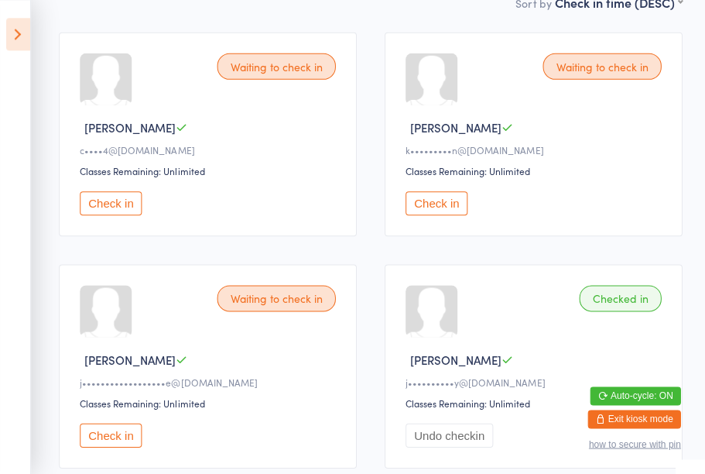
scroll to position [231, 0]
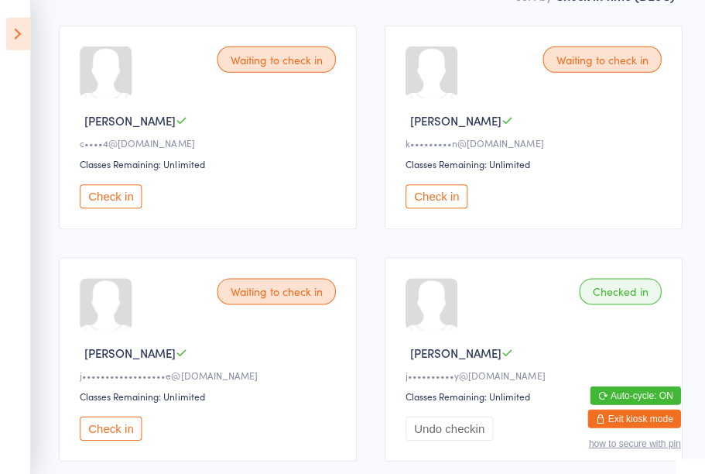
click at [614, 304] on div "Checked in" at bounding box center [619, 291] width 82 height 26
click at [461, 440] on button "Undo checkin" at bounding box center [448, 428] width 87 height 24
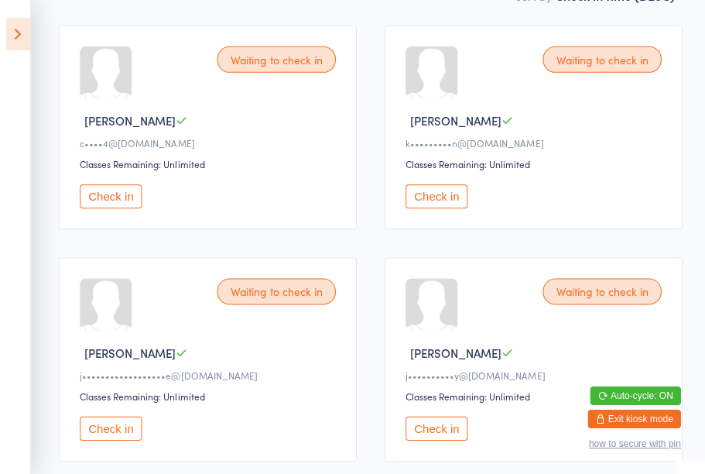
click at [440, 440] on button "Check in" at bounding box center [436, 428] width 62 height 24
